Goal: Task Accomplishment & Management: Manage account settings

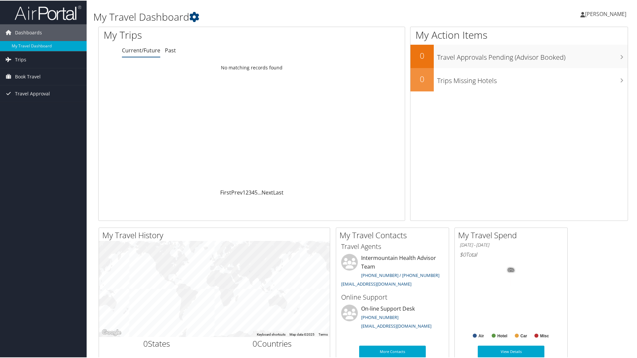
click at [595, 14] on span "[PERSON_NAME]" at bounding box center [605, 13] width 41 height 7
click at [570, 59] on link "View Travel Profile" at bounding box center [588, 59] width 74 height 11
